Goal: Task Accomplishment & Management: Use online tool/utility

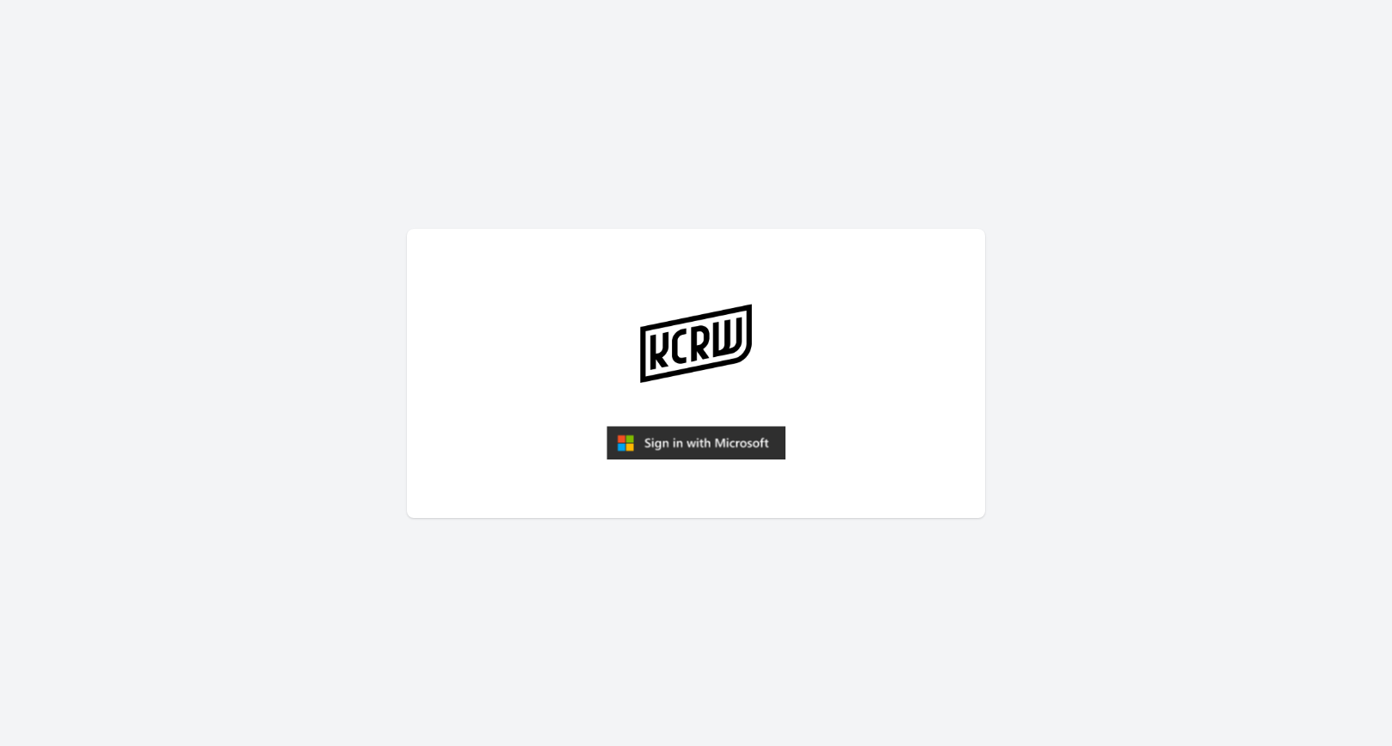
click at [681, 441] on img "submit" at bounding box center [696, 443] width 179 height 34
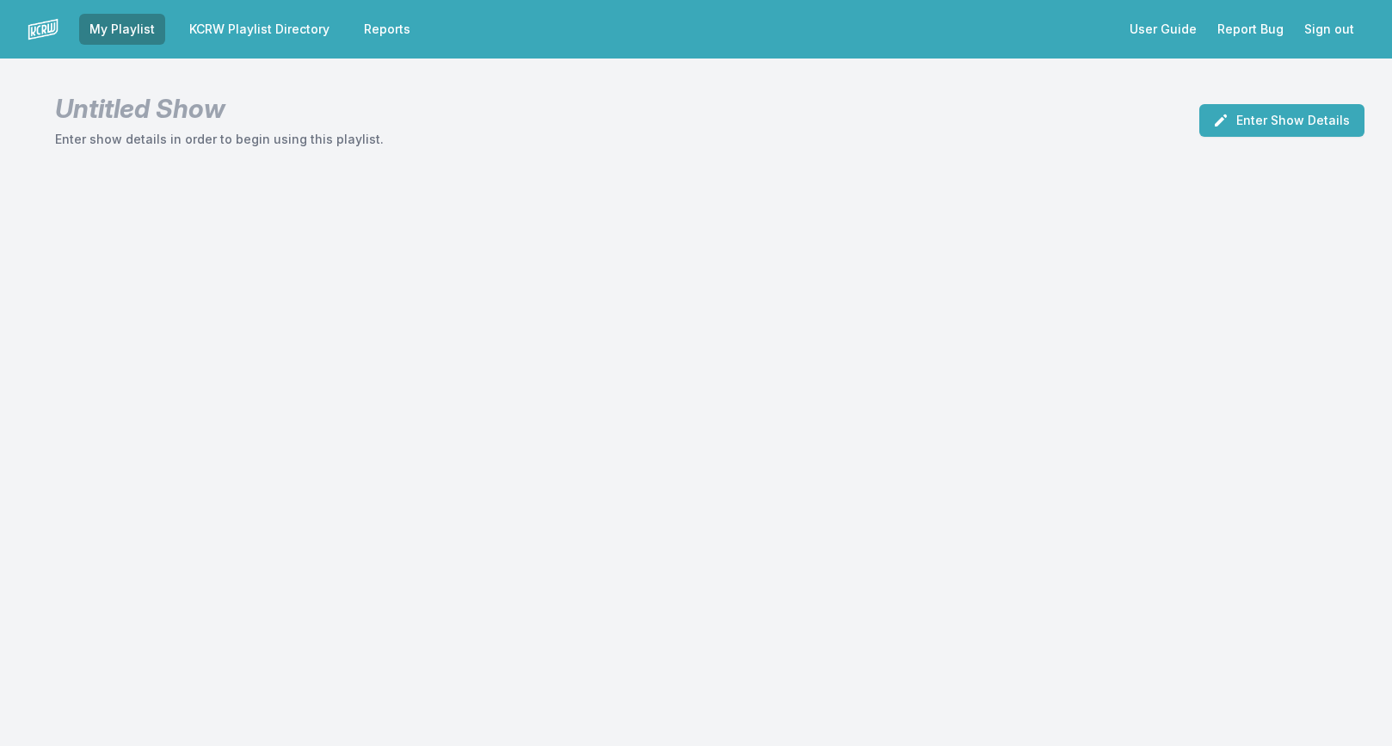
click at [367, 25] on link "Reports" at bounding box center [387, 29] width 67 height 31
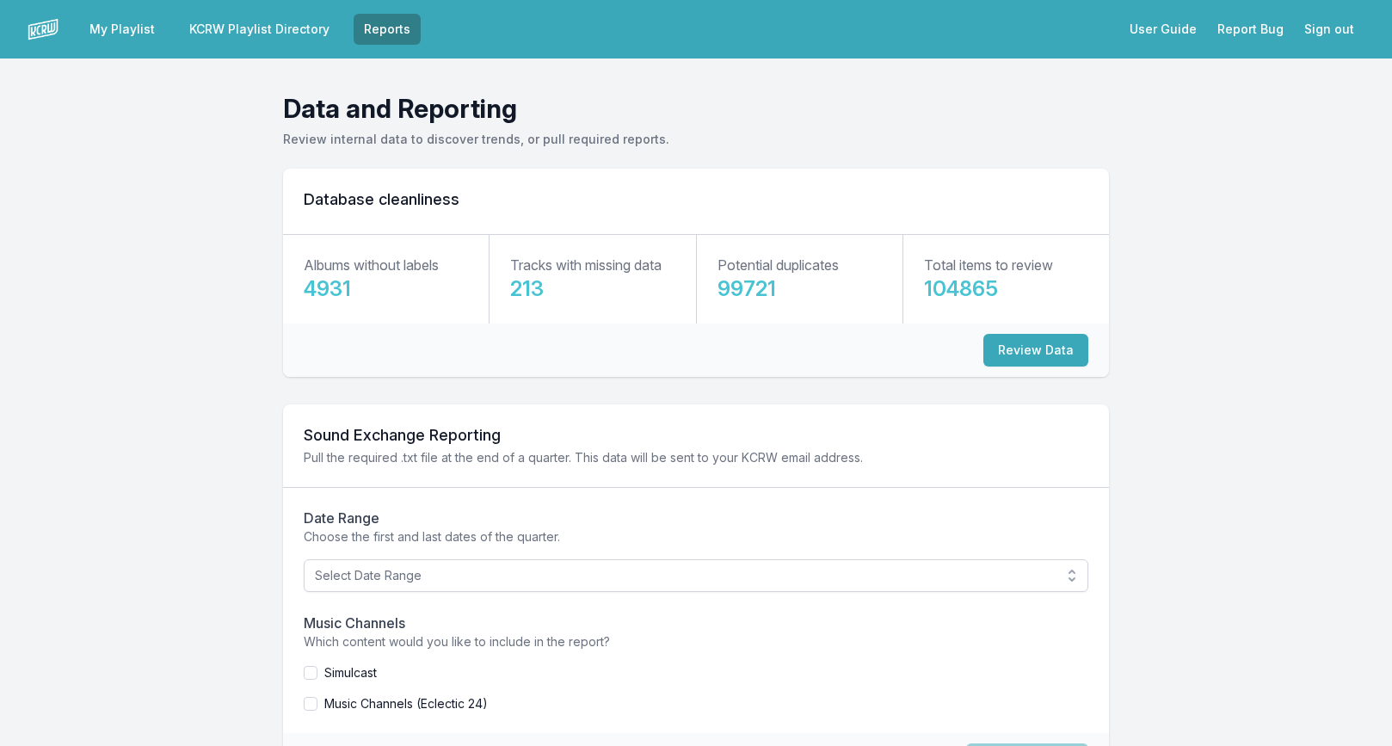
scroll to position [85, 0]
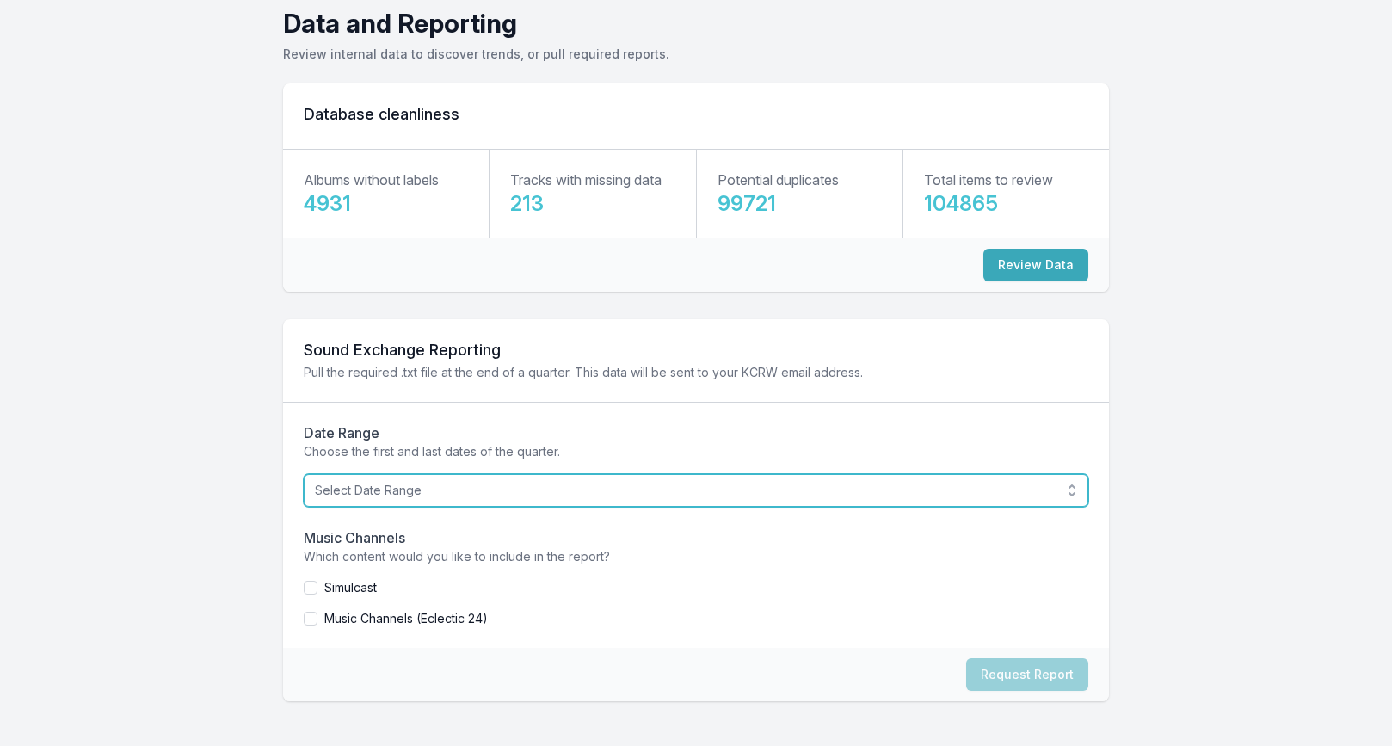
click at [651, 496] on span "Select Date Range" at bounding box center [684, 490] width 738 height 17
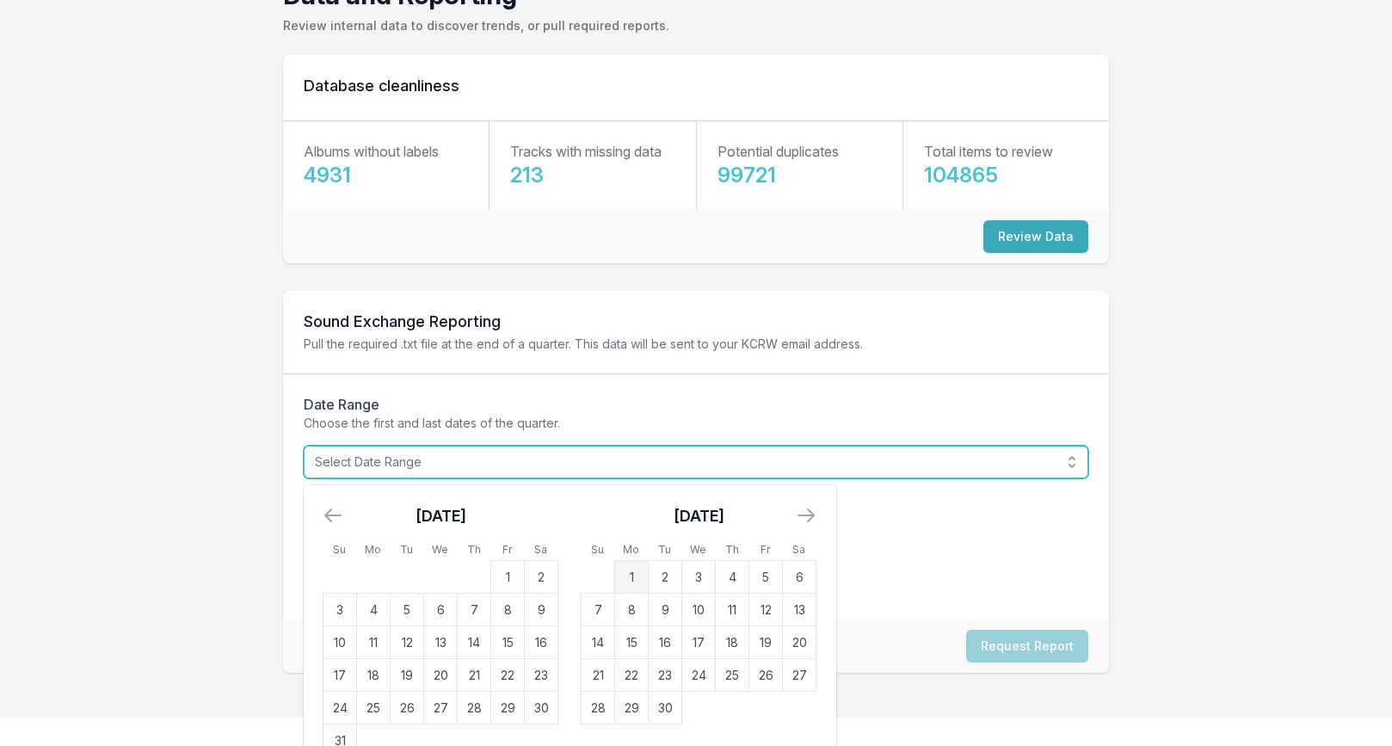
scroll to position [145, 0]
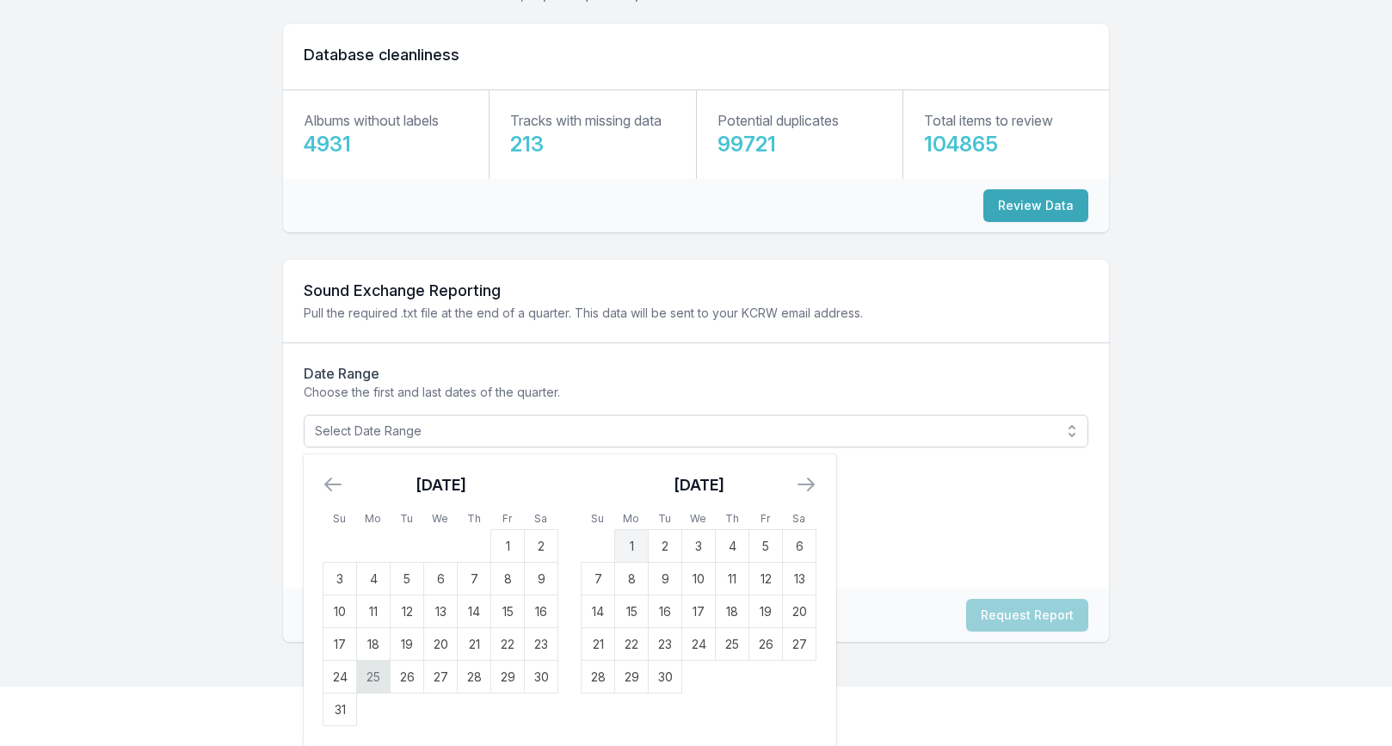
click at [368, 678] on td "25" at bounding box center [374, 677] width 34 height 33
click at [340, 710] on td "31" at bounding box center [340, 709] width 34 height 33
click at [1010, 530] on div "Simulcast" at bounding box center [696, 528] width 785 height 17
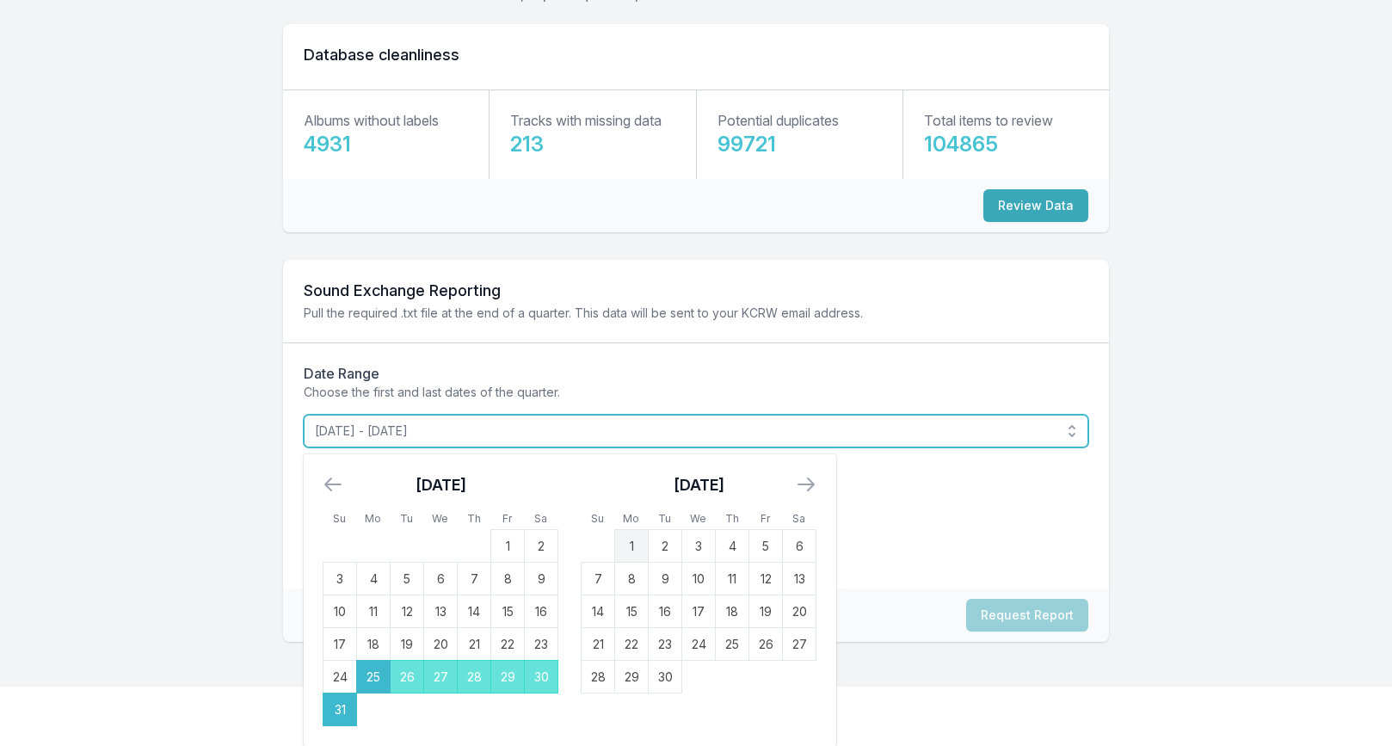
click at [726, 438] on span "August 25, 2025 - August 31, 2025" at bounding box center [684, 430] width 738 height 17
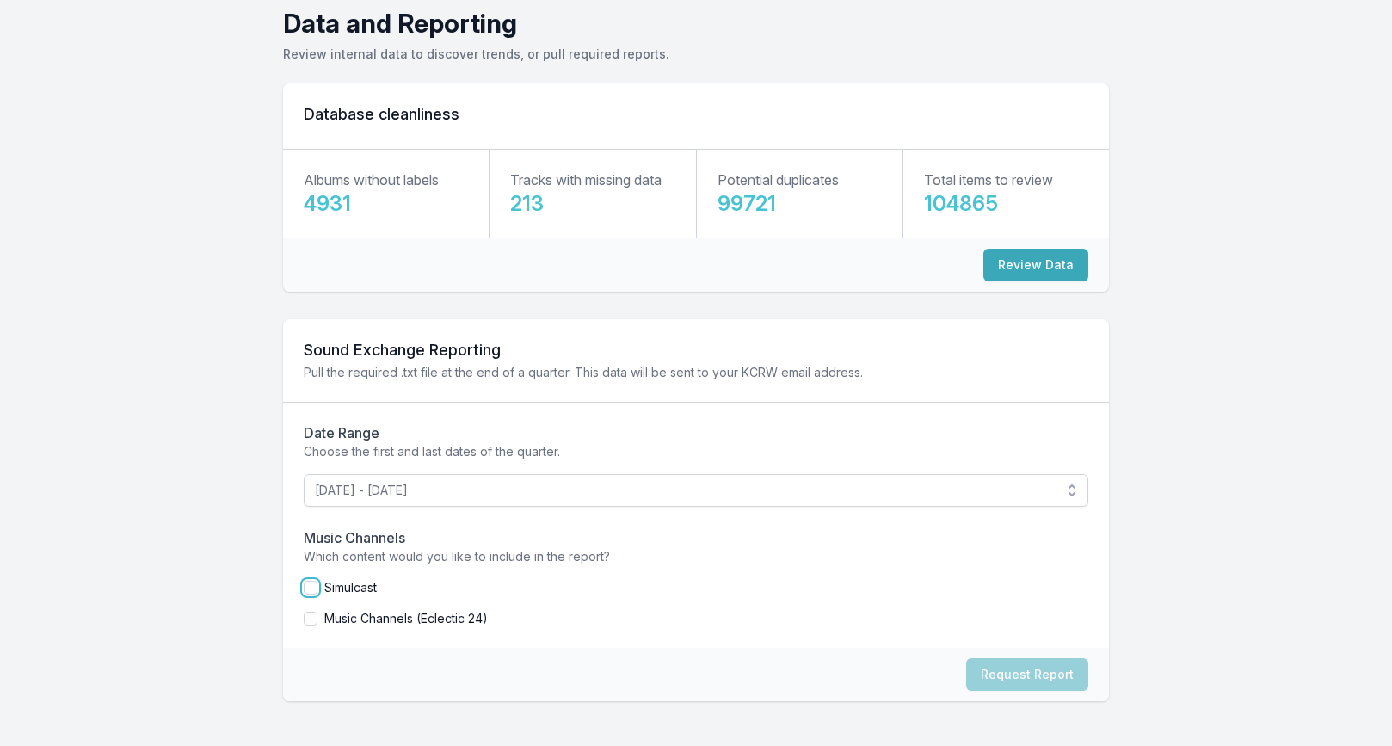
click at [307, 588] on input "checkbox" at bounding box center [311, 588] width 14 height 14
click at [1016, 668] on button "Request Report" at bounding box center [1027, 674] width 122 height 33
checkbox input "false"
